Goal: Transaction & Acquisition: Purchase product/service

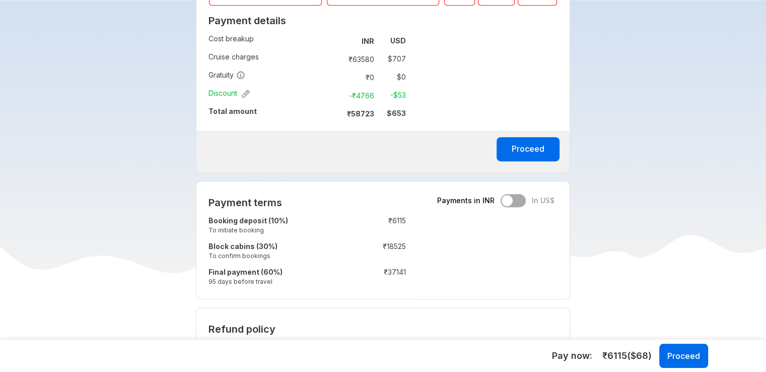
scroll to position [453, 0]
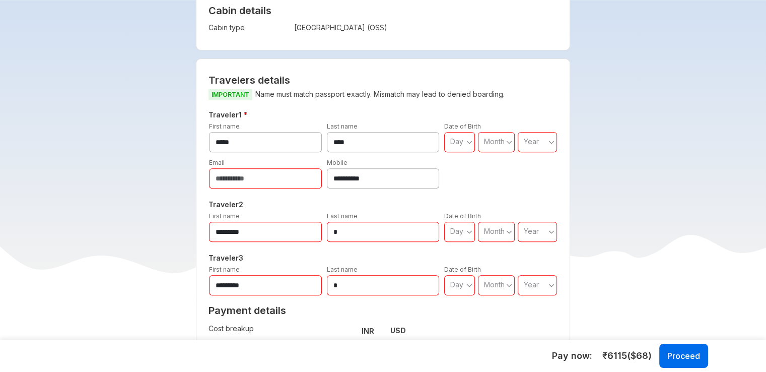
scroll to position [352, 0]
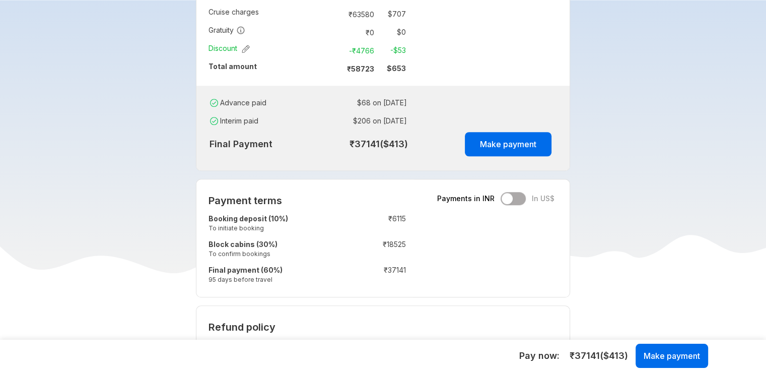
scroll to position [755, 0]
click at [497, 141] on button "Make payment" at bounding box center [508, 143] width 87 height 24
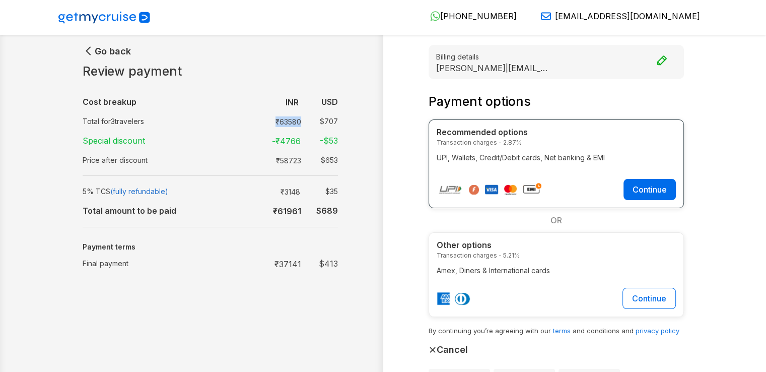
drag, startPoint x: 268, startPoint y: 123, endPoint x: 302, endPoint y: 123, distance: 33.7
click at [302, 123] on td "₹ 63580" at bounding box center [286, 121] width 37 height 15
click at [46, 253] on div "Go back Review payment Cost breakup : INR USD Total for 3 travelers : ₹ 63580 $…" at bounding box center [383, 199] width 766 height 399
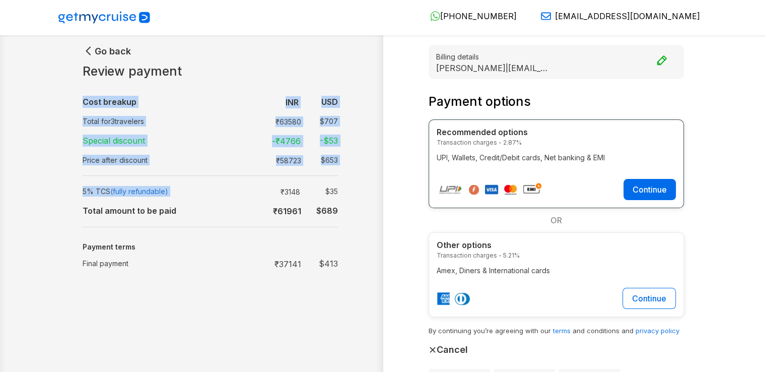
drag, startPoint x: 267, startPoint y: 193, endPoint x: 322, endPoint y: 231, distance: 65.9
click at [363, 200] on div "Go back Review payment Cost breakup : INR USD Total for 3 travelers : ₹ 63580 $…" at bounding box center [220, 216] width 326 height 342
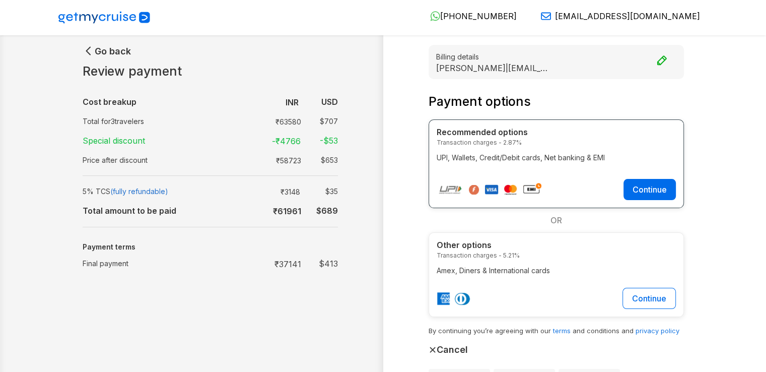
click at [137, 264] on td "Final payment" at bounding box center [166, 263] width 166 height 20
